Goal: Transaction & Acquisition: Purchase product/service

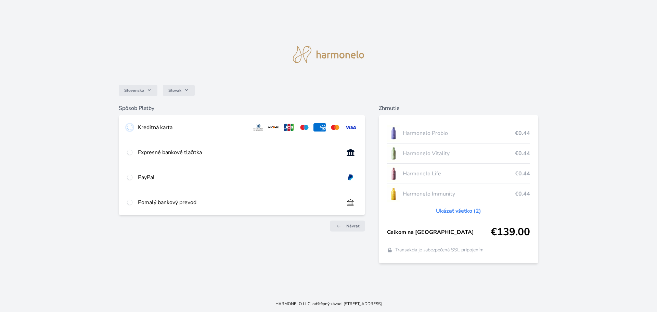
click at [128, 127] on input "radio" at bounding box center [129, 127] width 5 height 5
radio input "true"
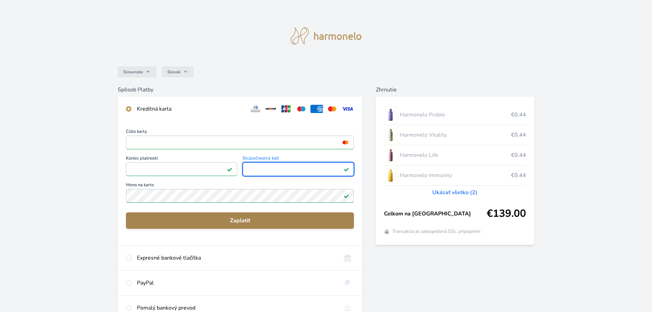
click at [253, 222] on span "Zaplatiť" at bounding box center [239, 220] width 217 height 8
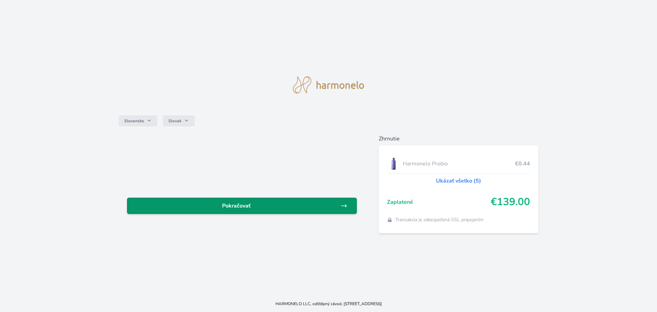
click at [267, 210] on link "Pokračovať" at bounding box center [242, 205] width 230 height 16
